Goal: Task Accomplishment & Management: Use online tool/utility

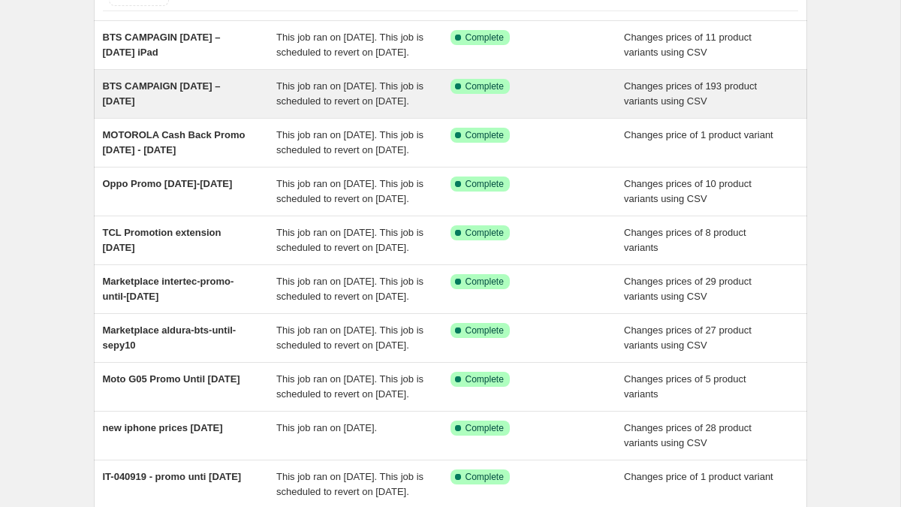
scroll to position [402, 0]
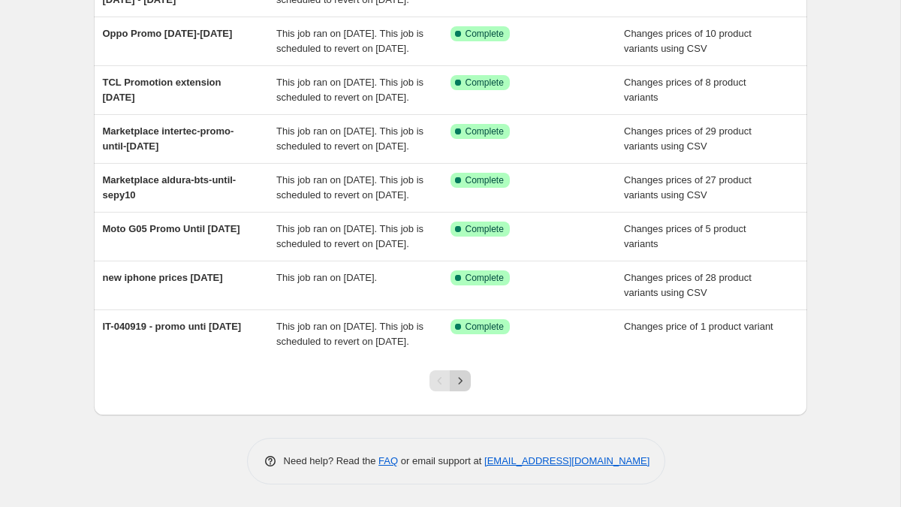
click at [457, 380] on icon "Next" at bounding box center [460, 380] width 15 height 15
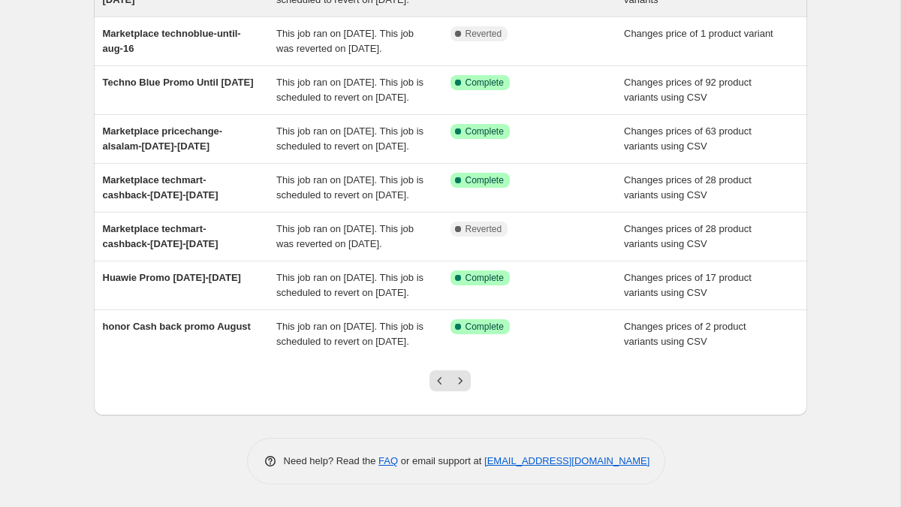
scroll to position [0, 0]
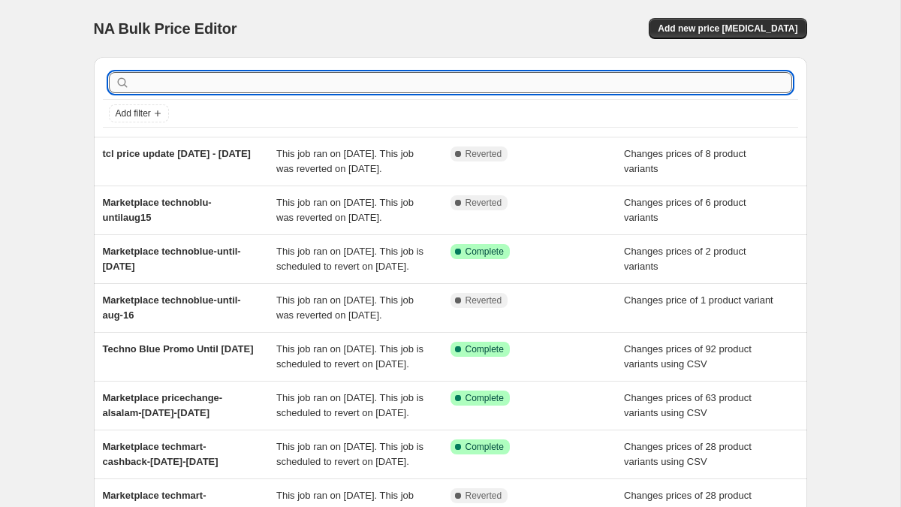
click at [203, 92] on input "text" at bounding box center [462, 82] width 659 height 21
click at [709, 23] on span "Add new price [MEDICAL_DATA]" at bounding box center [728, 29] width 140 height 12
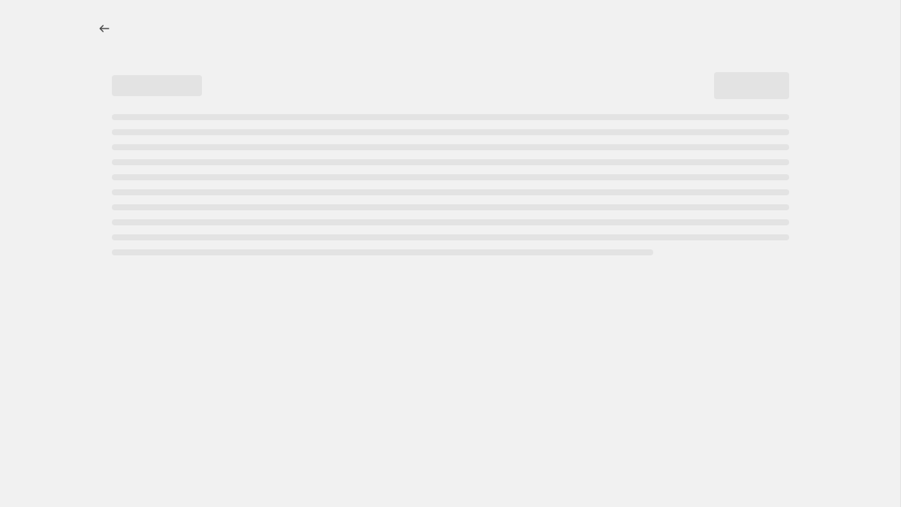
select select "percentage"
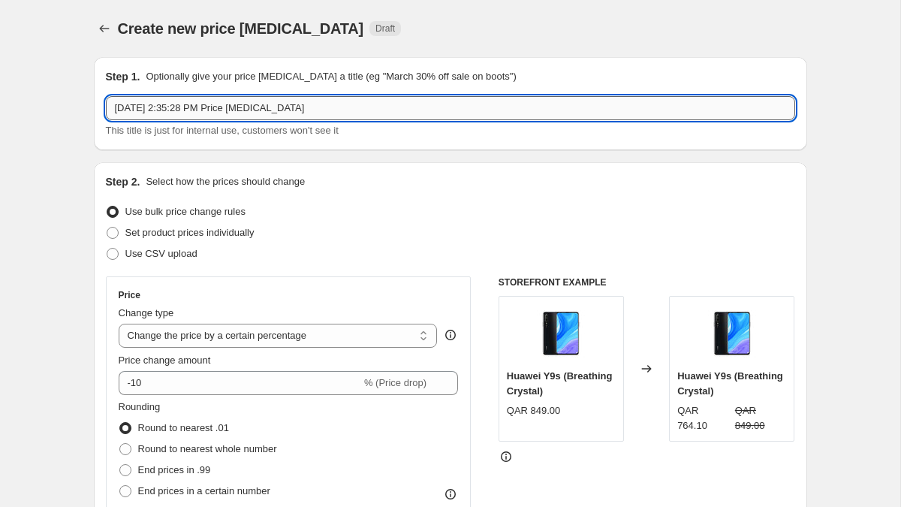
click at [426, 111] on input "[DATE] 2:35:28 PM Price [MEDICAL_DATA]" at bounding box center [450, 108] width 689 height 24
paste input "Huawie cashback Promo [DATE]- [DATE]"
type input "Huawie cashback Promo [DATE]- [DATE]"
click at [129, 246] on span "Use CSV upload" at bounding box center [161, 253] width 72 height 15
click at [107, 248] on input "Use CSV upload" at bounding box center [107, 248] width 1 height 1
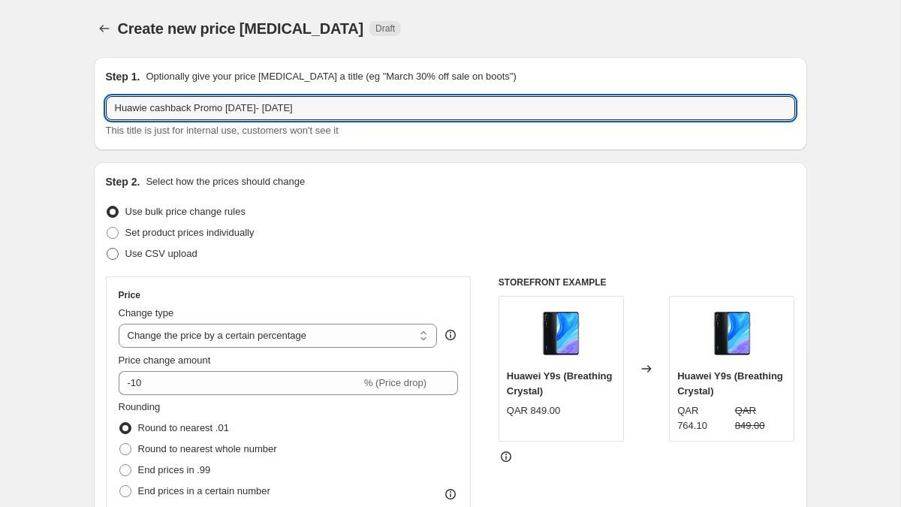
radio input "true"
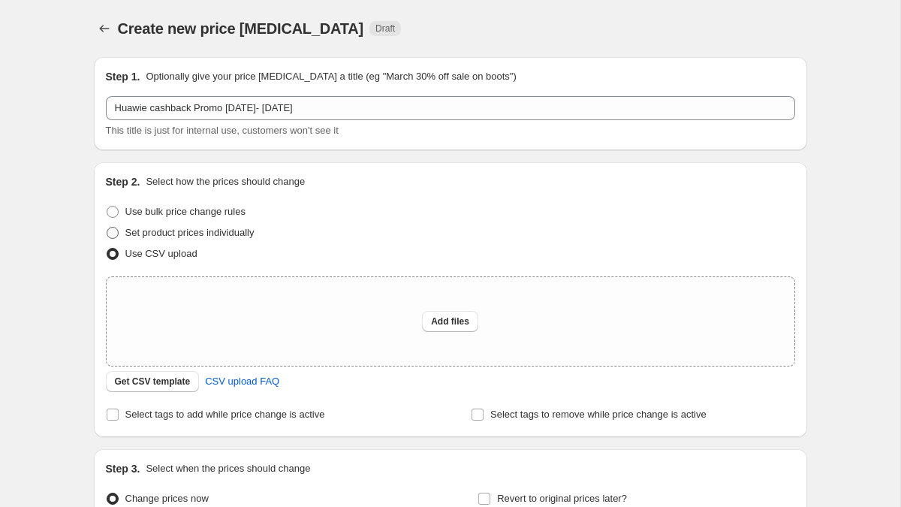
click at [140, 234] on span "Set product prices individually" at bounding box center [189, 232] width 129 height 11
click at [107, 227] on input "Set product prices individually" at bounding box center [107, 227] width 1 height 1
radio input "true"
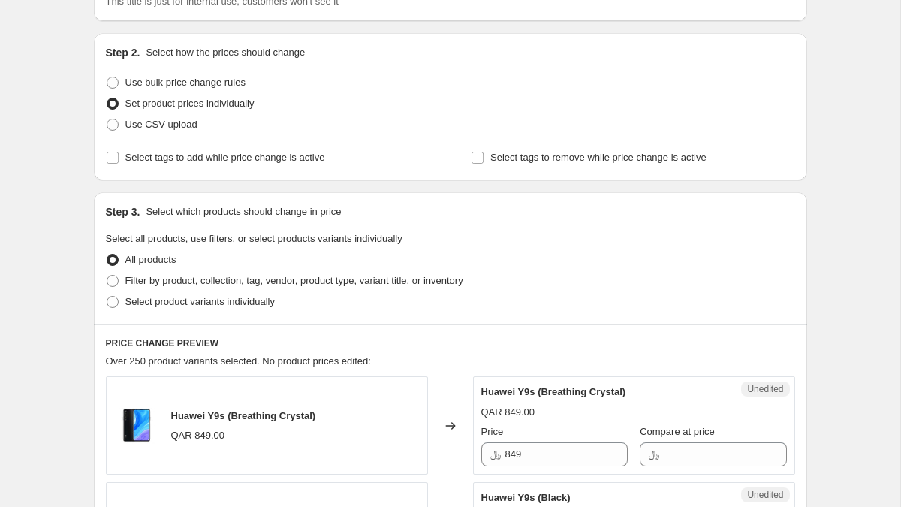
scroll to position [130, 0]
click at [186, 296] on span "Select product variants individually" at bounding box center [199, 300] width 149 height 11
click at [107, 296] on input "Select product variants individually" at bounding box center [107, 295] width 1 height 1
radio input "true"
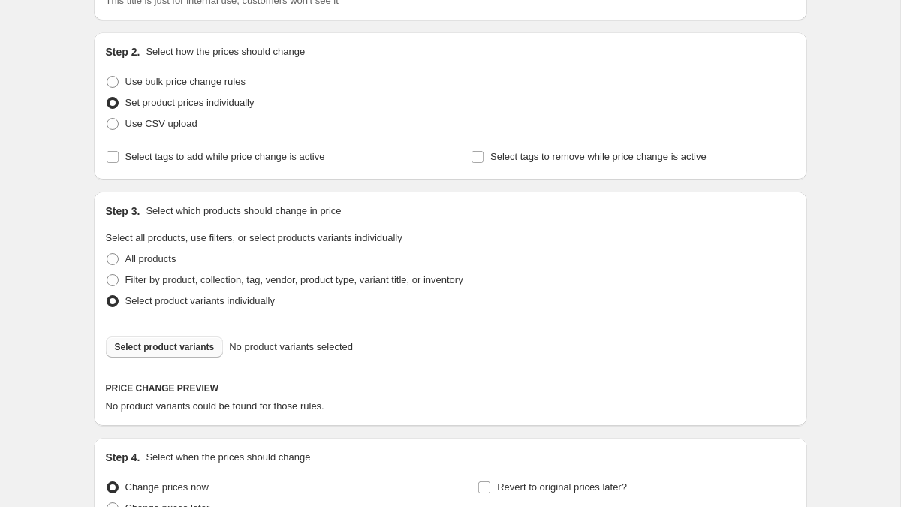
click at [172, 348] on span "Select product variants" at bounding box center [165, 347] width 100 height 12
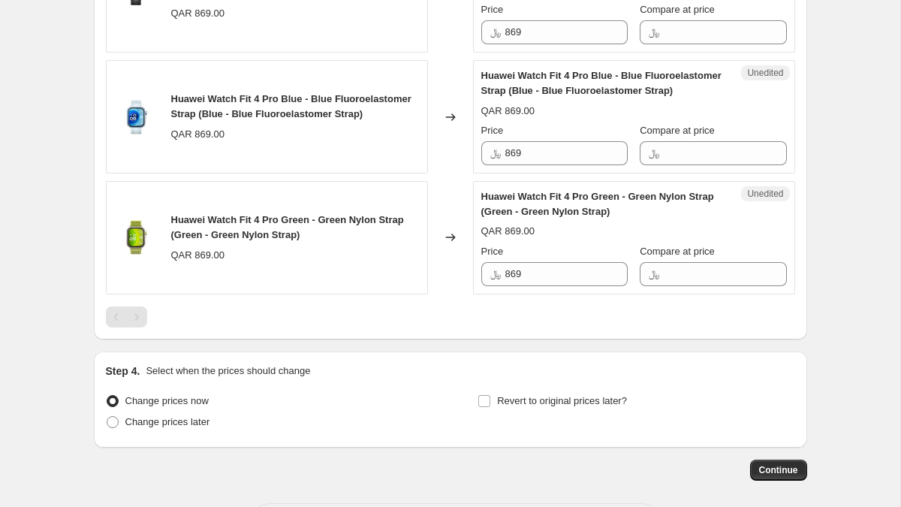
scroll to position [625, 0]
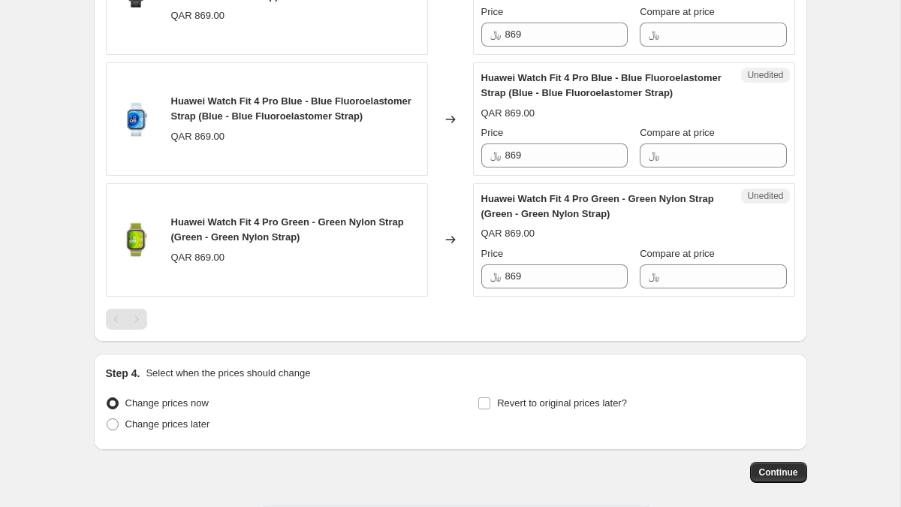
click at [166, 104] on div "Huawei Watch Fit 4 Pro Blue - Blue Fluoroelastomer Strap (Blue - Blue Fluoroela…" at bounding box center [267, 118] width 322 height 113
drag, startPoint x: 172, startPoint y: 103, endPoint x: 305, endPoint y: 101, distance: 132.9
click at [305, 101] on span "Huawei Watch Fit 4 Pro Blue - Blue Fluoroelastomer Strap (Blue - Blue Fluoroela…" at bounding box center [291, 108] width 240 height 26
copy span "Huawei Watch Fit 4 Pro Blue"
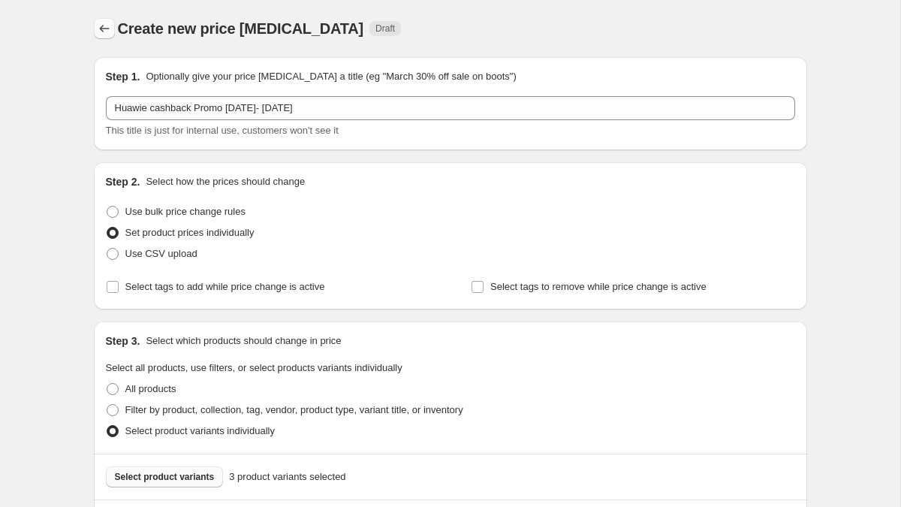
click at [98, 23] on icon "Price change jobs" at bounding box center [104, 28] width 15 height 15
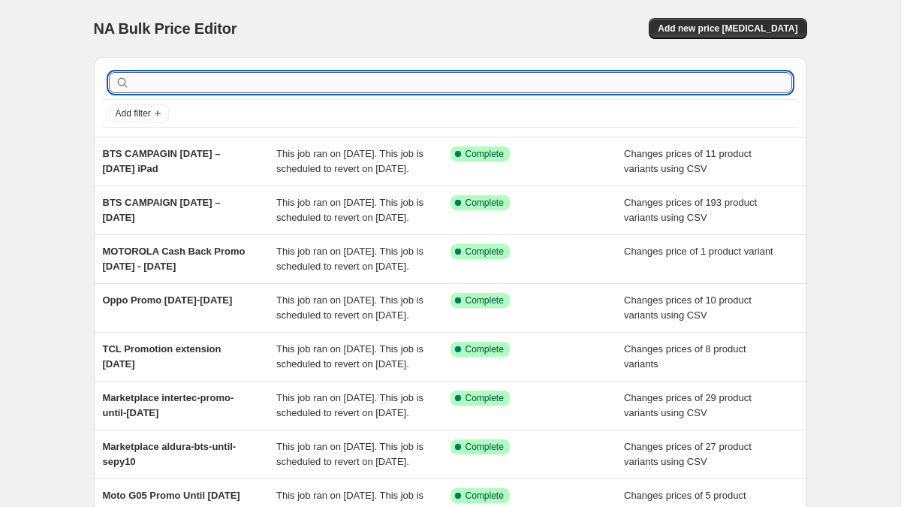
click at [272, 80] on input "text" at bounding box center [462, 82] width 659 height 21
paste input "Huawie Promo [DATE]-[DATE]"
type input "Huawie Promo [DATE]-[DATE]"
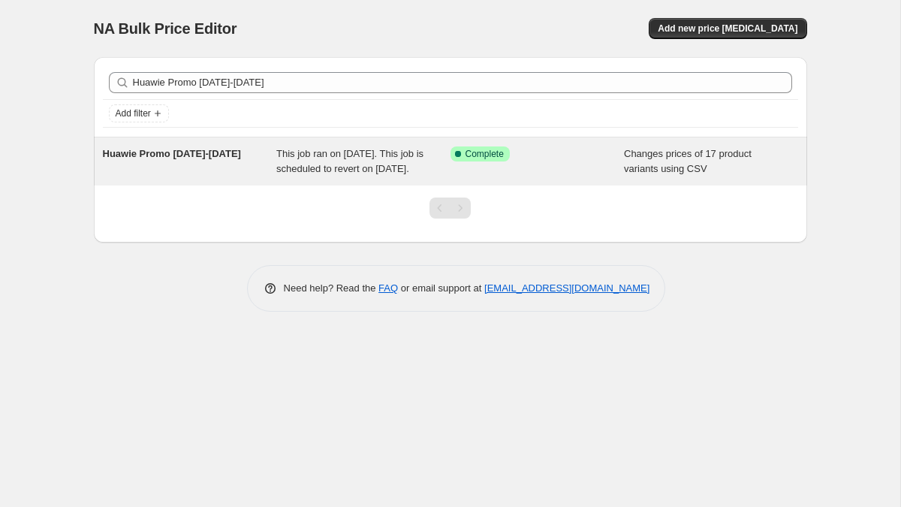
click at [227, 153] on span "Huawie Promo [DATE]-[DATE]" at bounding box center [172, 153] width 138 height 11
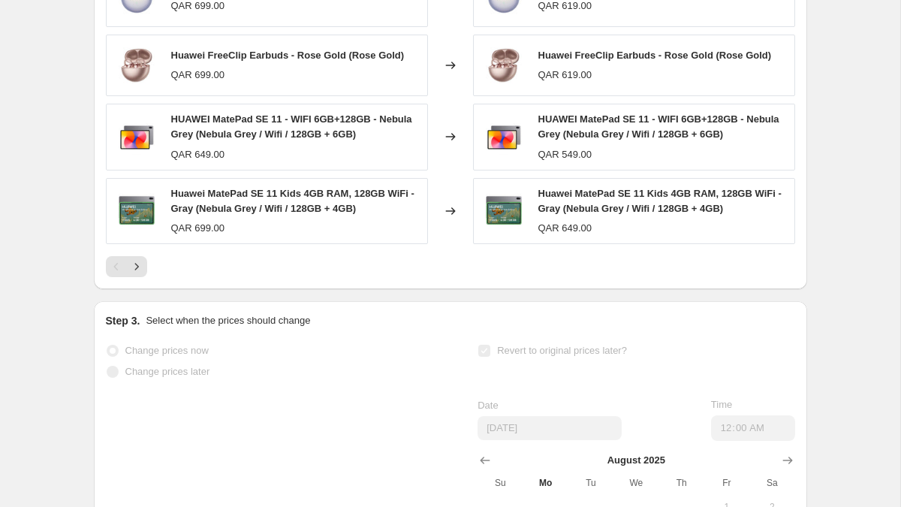
scroll to position [907, 0]
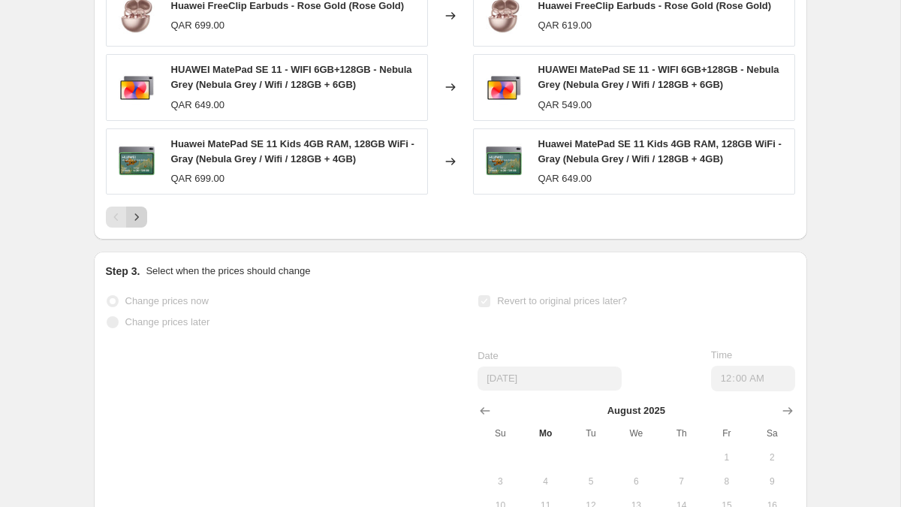
click at [141, 224] on icon "Next" at bounding box center [136, 216] width 15 height 15
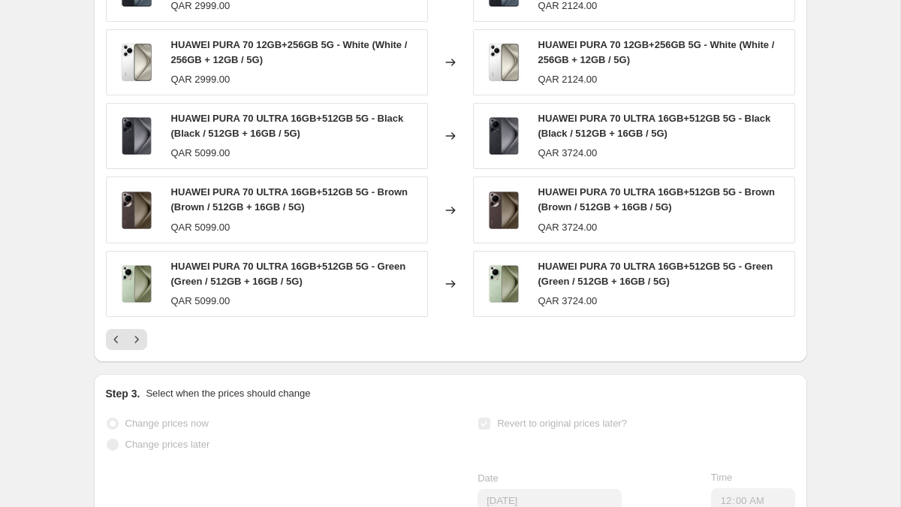
scroll to position [800, 0]
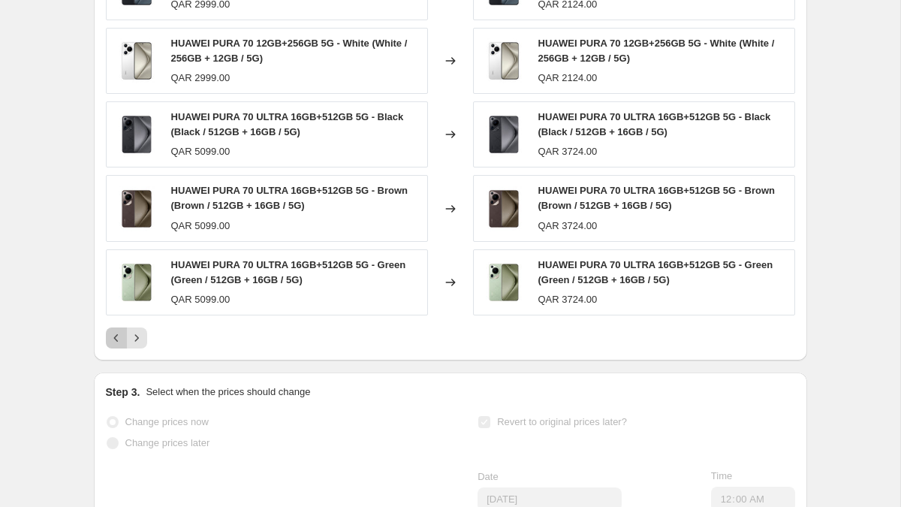
click at [116, 345] on icon "Previous" at bounding box center [116, 337] width 15 height 15
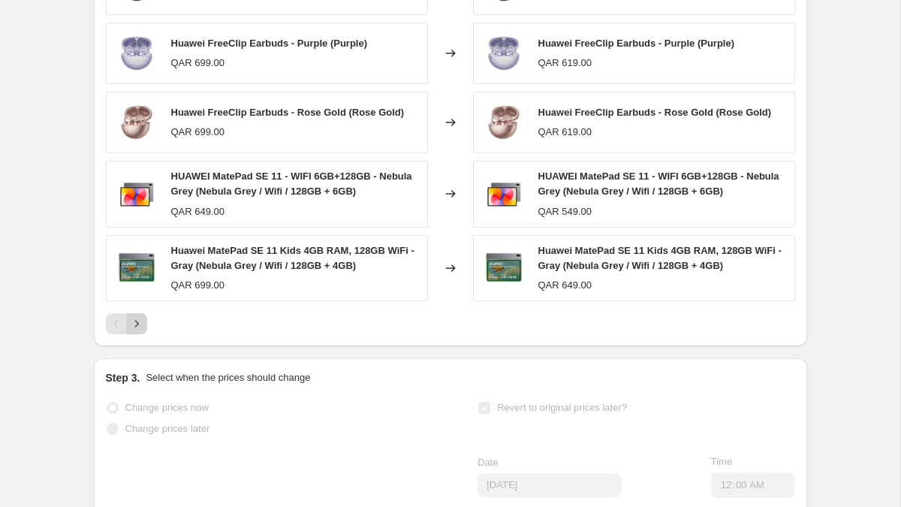
click at [134, 331] on icon "Next" at bounding box center [136, 323] width 15 height 15
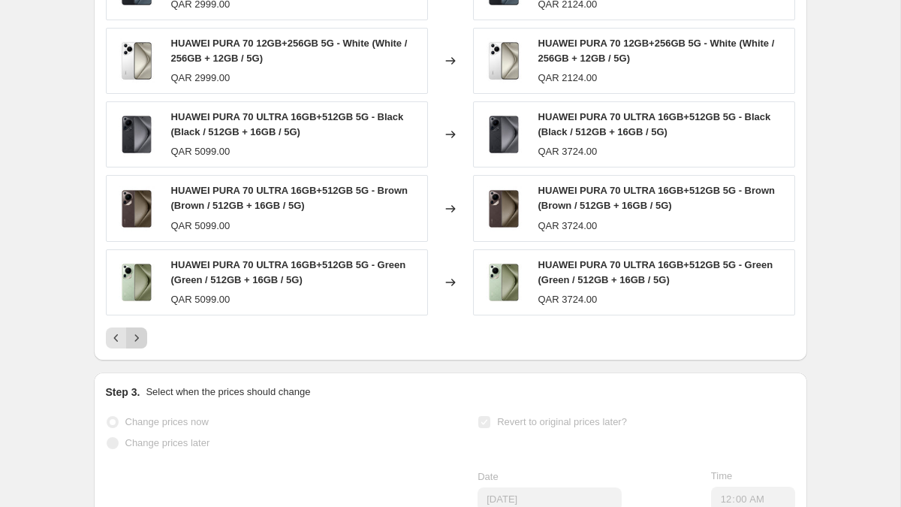
click at [135, 345] on icon "Next" at bounding box center [136, 337] width 15 height 15
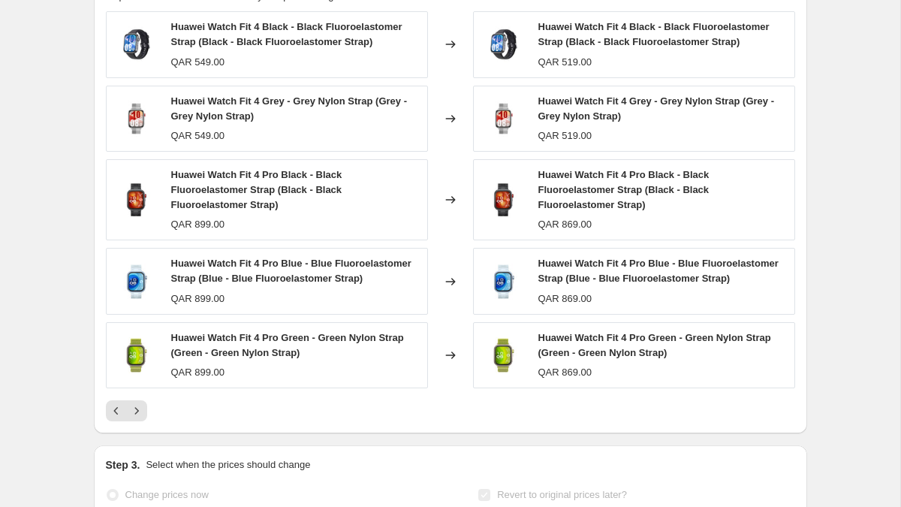
scroll to position [733, 0]
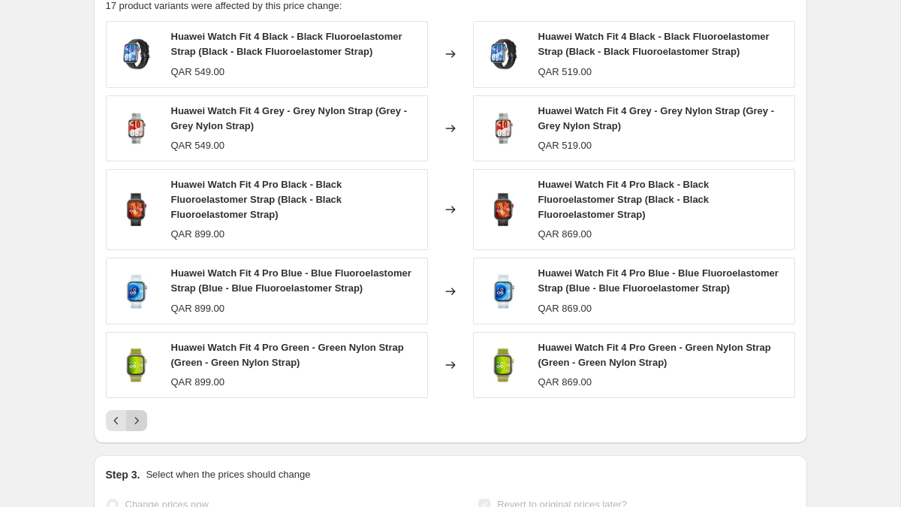
click at [137, 423] on icon "Next" at bounding box center [136, 420] width 4 height 7
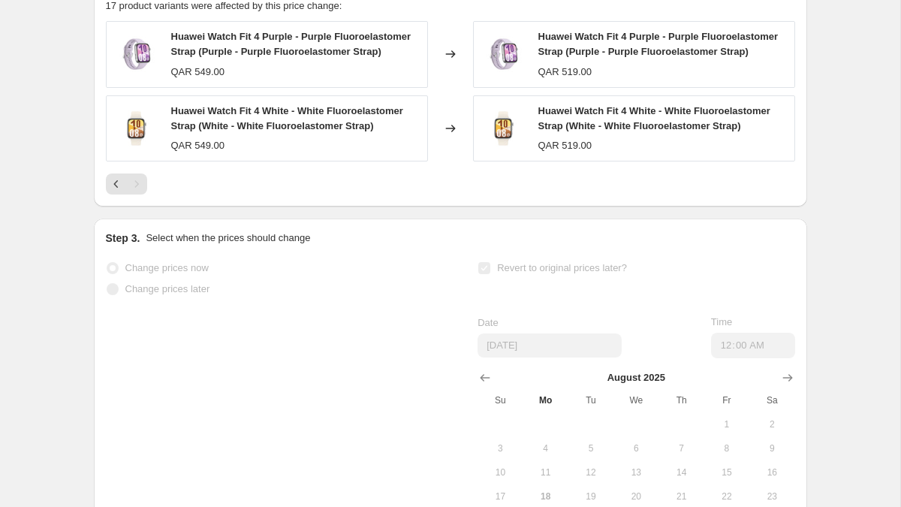
click at [107, 206] on div "PRICE CHANGE RECAP 17 product variants were affected by this price change: Huaw…" at bounding box center [450, 87] width 713 height 237
click at [116, 191] on icon "Previous" at bounding box center [116, 183] width 15 height 15
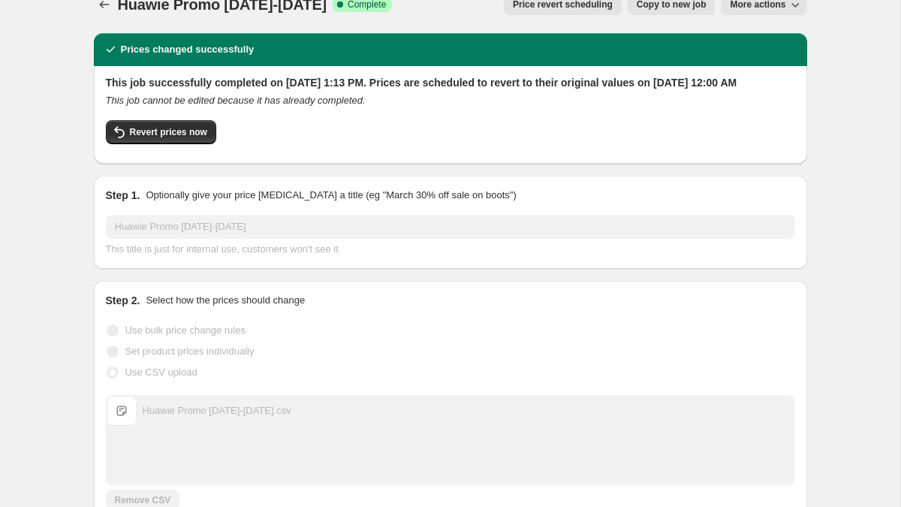
scroll to position [0, 0]
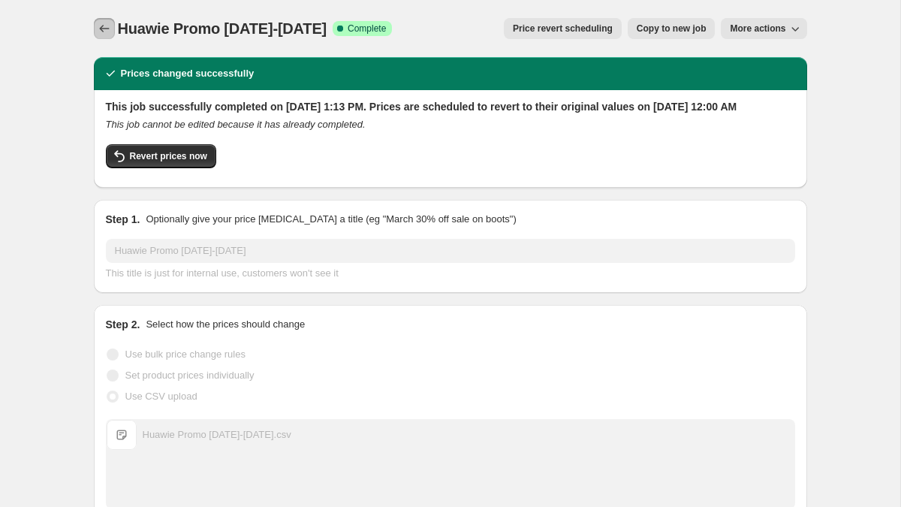
click at [95, 27] on button "Price change jobs" at bounding box center [104, 28] width 21 height 21
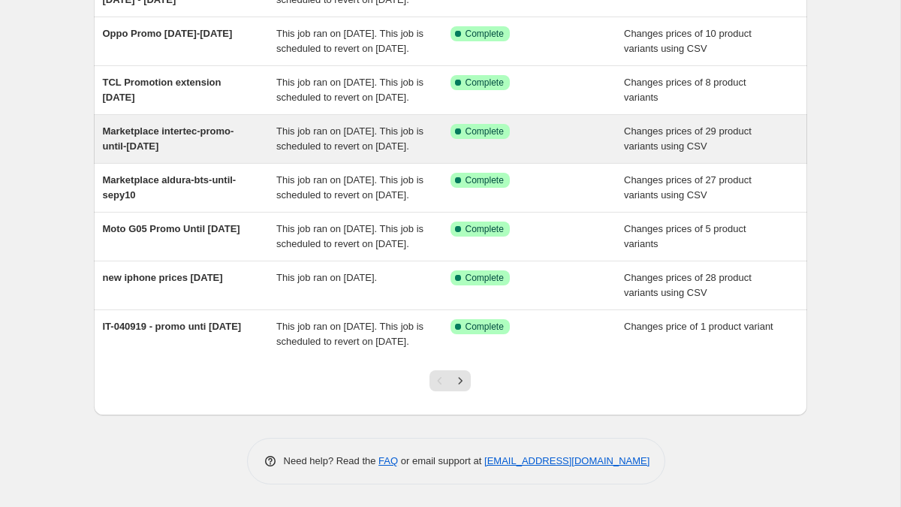
scroll to position [325, 0]
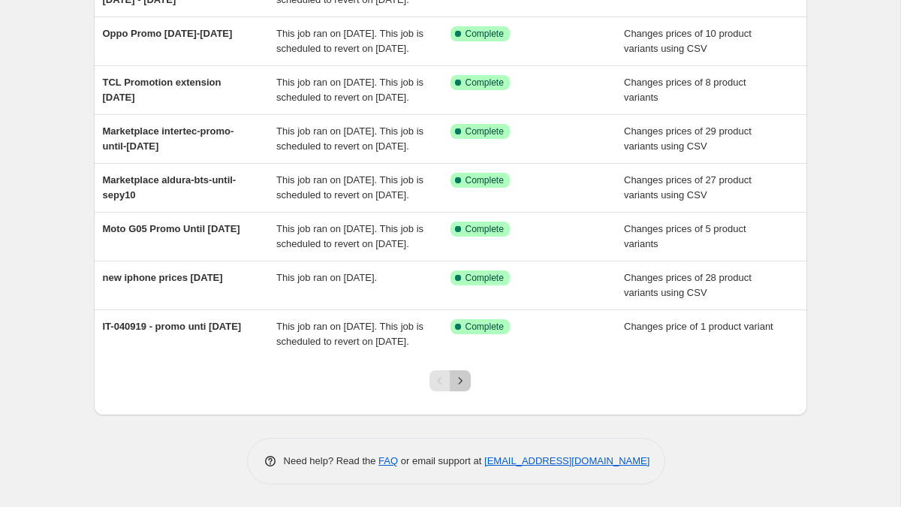
click at [461, 388] on icon "Next" at bounding box center [460, 380] width 15 height 15
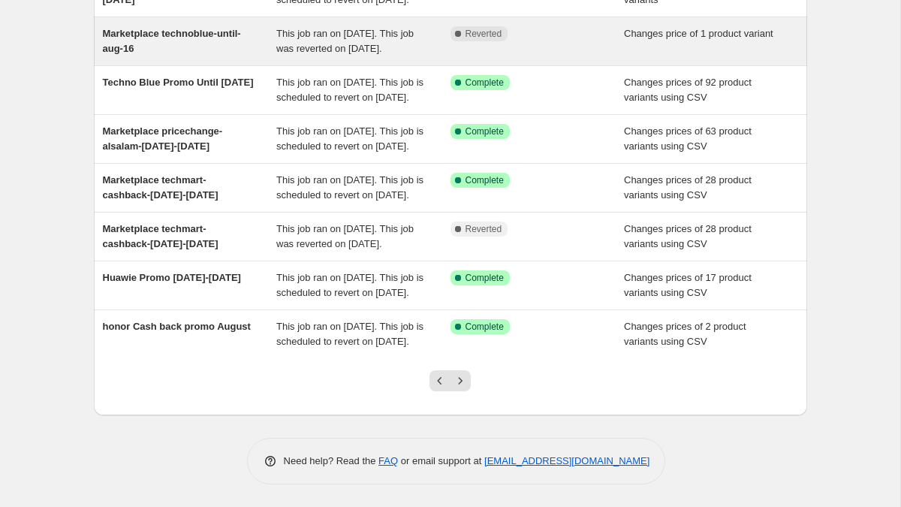
scroll to position [417, 0]
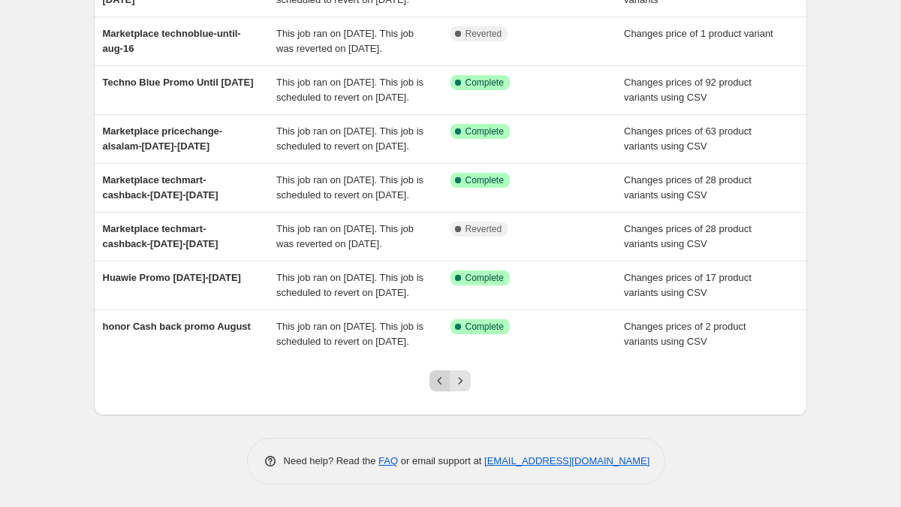
click at [430, 377] on button "Previous" at bounding box center [439, 380] width 21 height 21
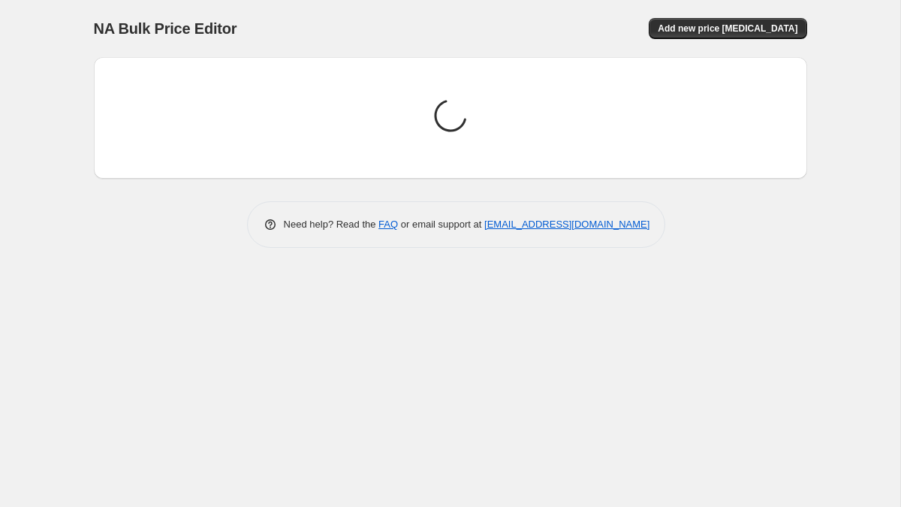
scroll to position [0, 0]
